Goal: Check status: Check status

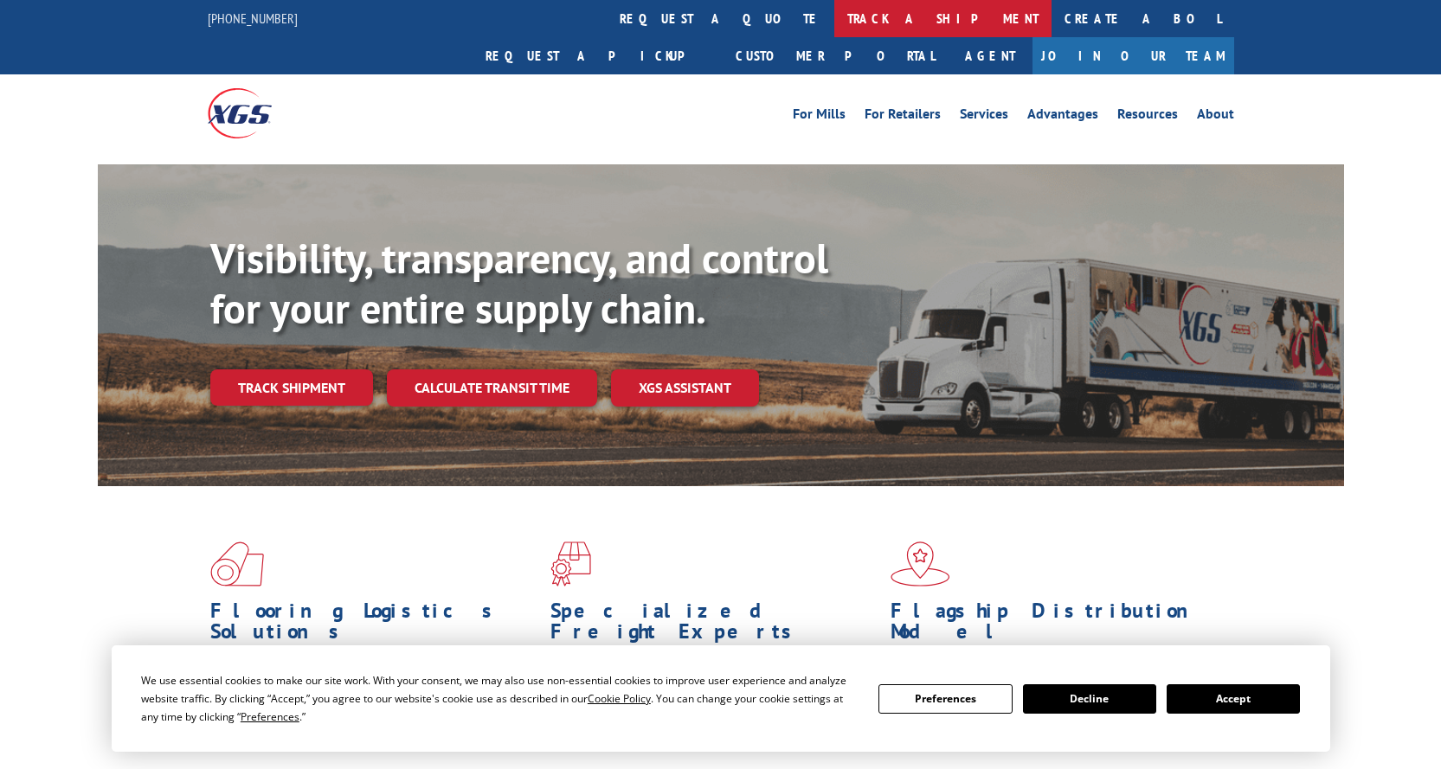
click at [834, 23] on link "track a shipment" at bounding box center [942, 18] width 217 height 37
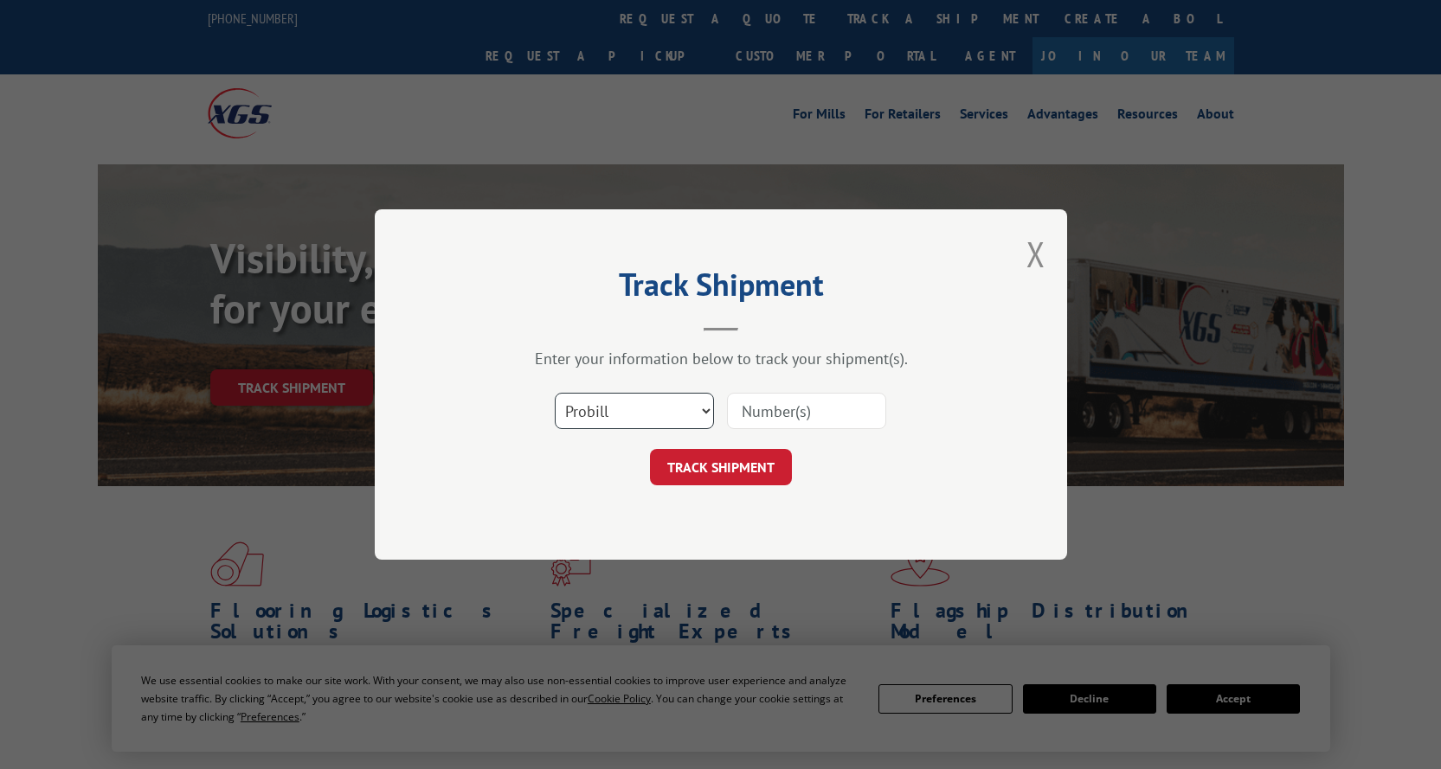
click at [702, 411] on select "Select category... Probill BOL PO" at bounding box center [634, 411] width 159 height 36
click at [839, 450] on form "Select category... Probill BOL PO TRACK SHIPMENT" at bounding box center [720, 434] width 519 height 103
click at [767, 414] on input at bounding box center [806, 411] width 159 height 36
click at [704, 414] on select "Select category... Probill BOL PO" at bounding box center [634, 411] width 159 height 36
select select "bol"
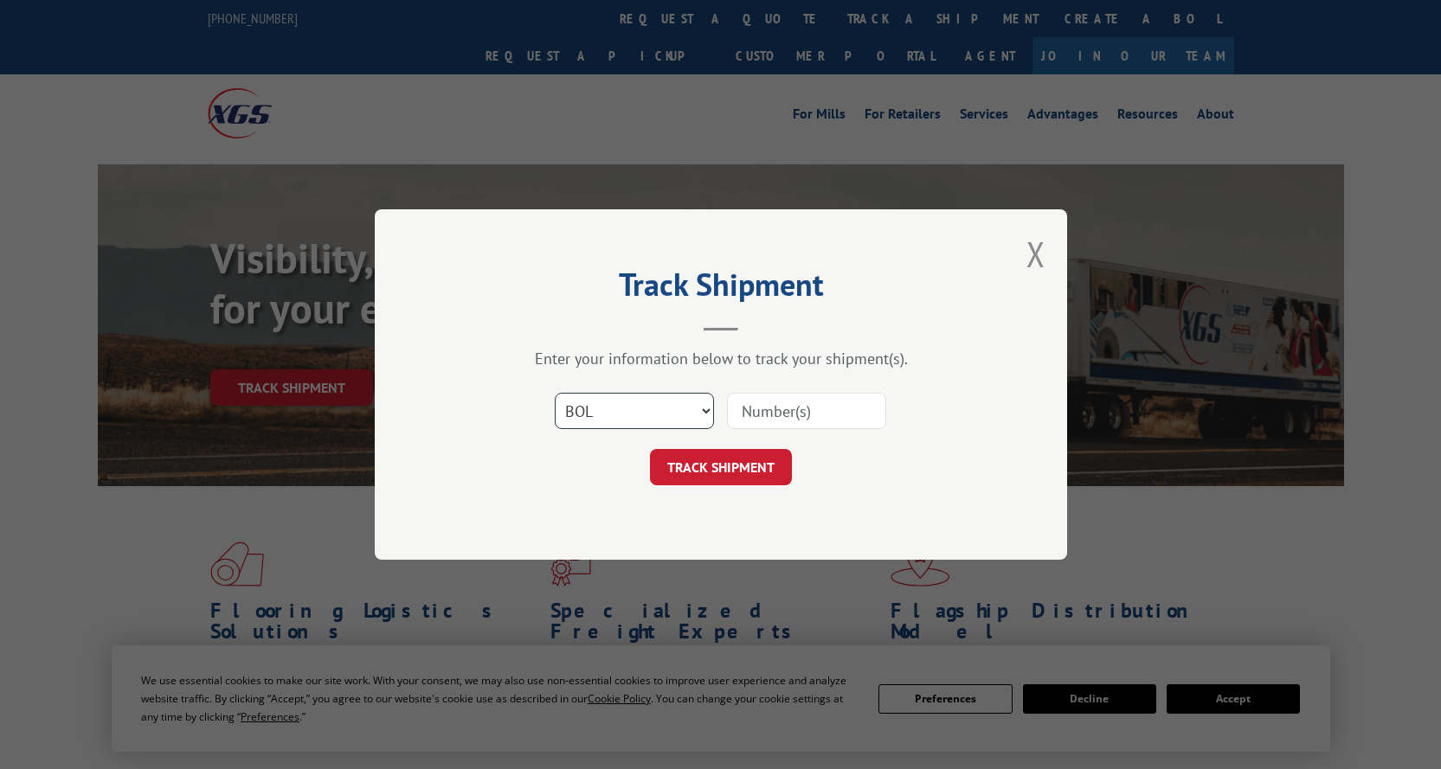
click at [555, 393] on select "Select category... Probill BOL PO" at bounding box center [634, 411] width 159 height 36
click at [759, 409] on input at bounding box center [806, 411] width 159 height 36
click at [777, 401] on input at bounding box center [806, 411] width 159 height 36
paste input "2847641"
type input "2847641"
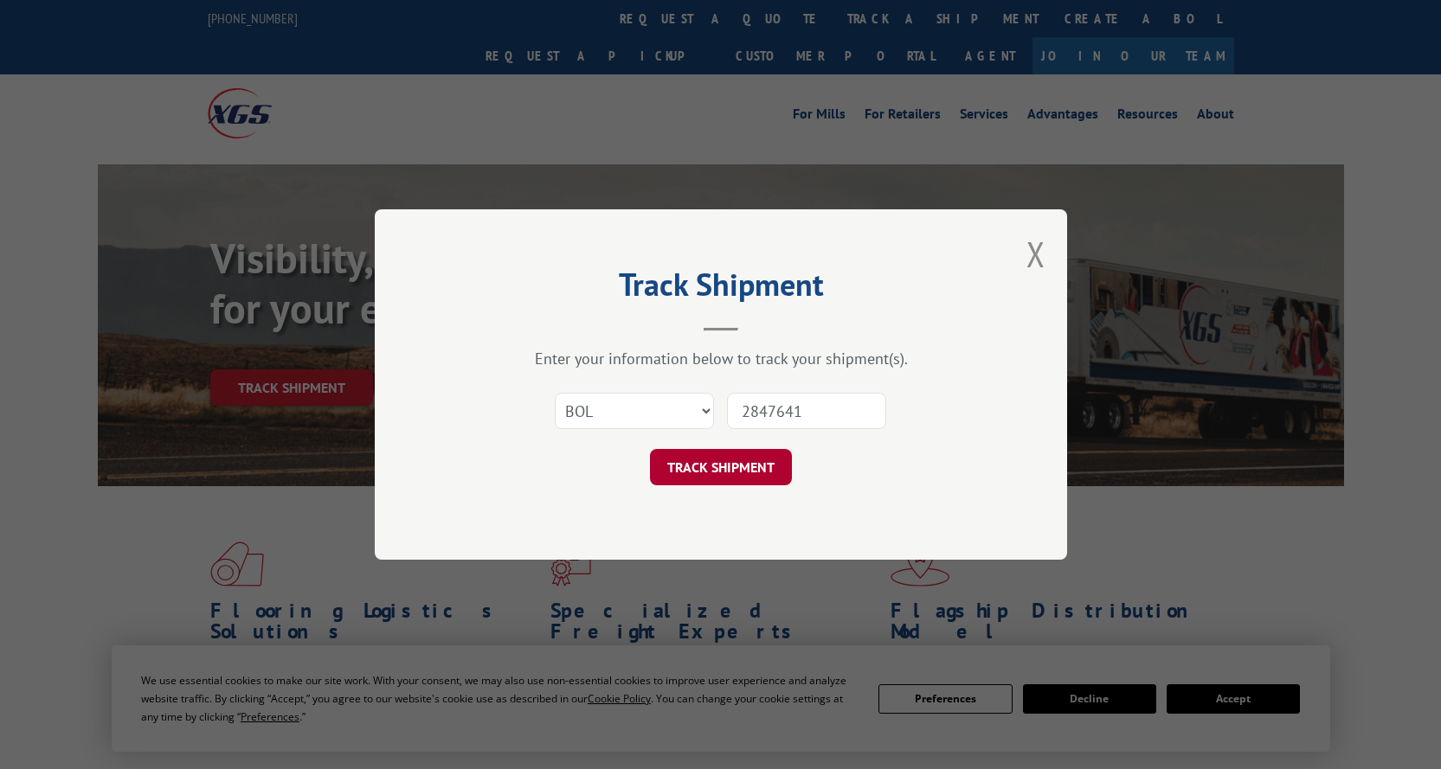
click at [735, 473] on button "TRACK SHIPMENT" at bounding box center [721, 467] width 142 height 36
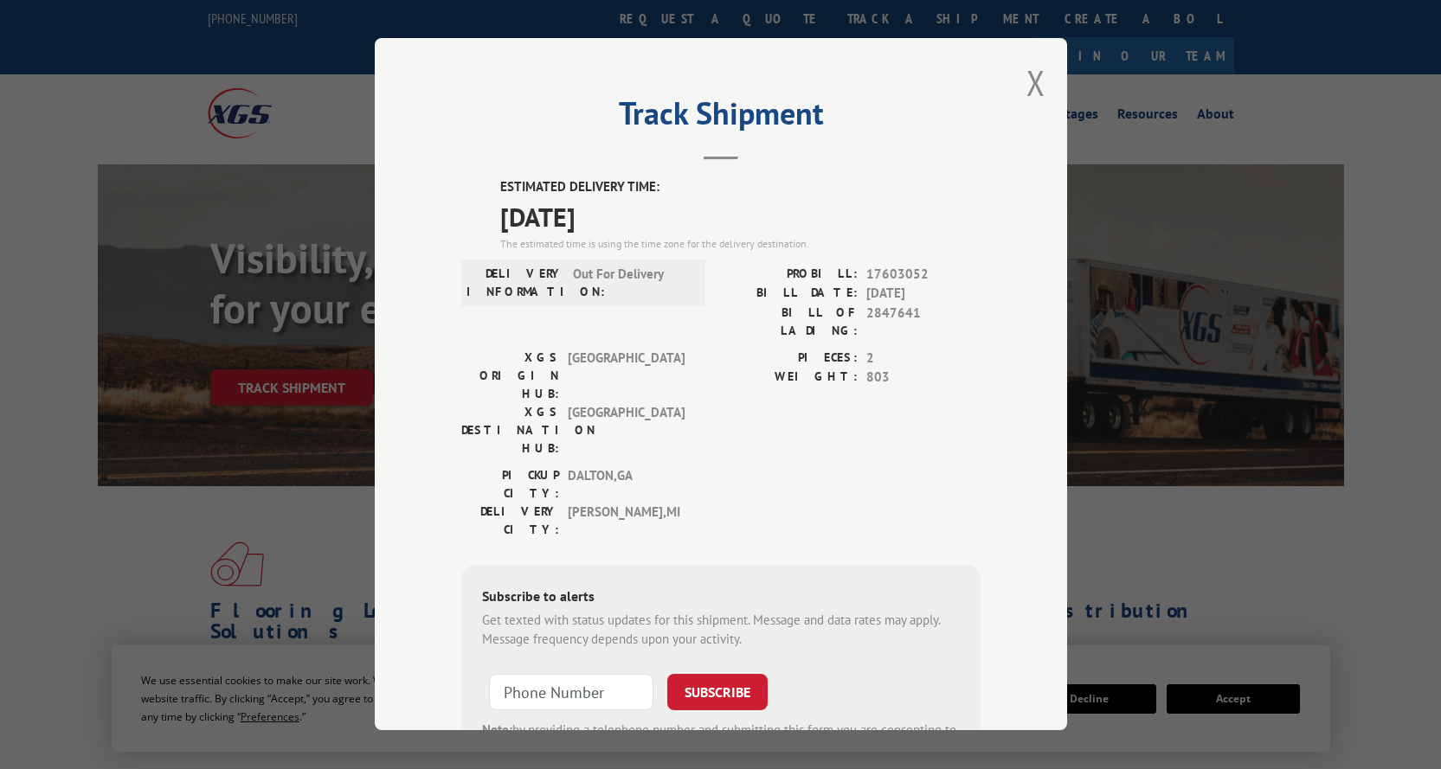
click at [720, 191] on label "ESTIMATED DELIVERY TIME:" at bounding box center [740, 188] width 480 height 20
